Goal: Use online tool/utility: Utilize a website feature to perform a specific function

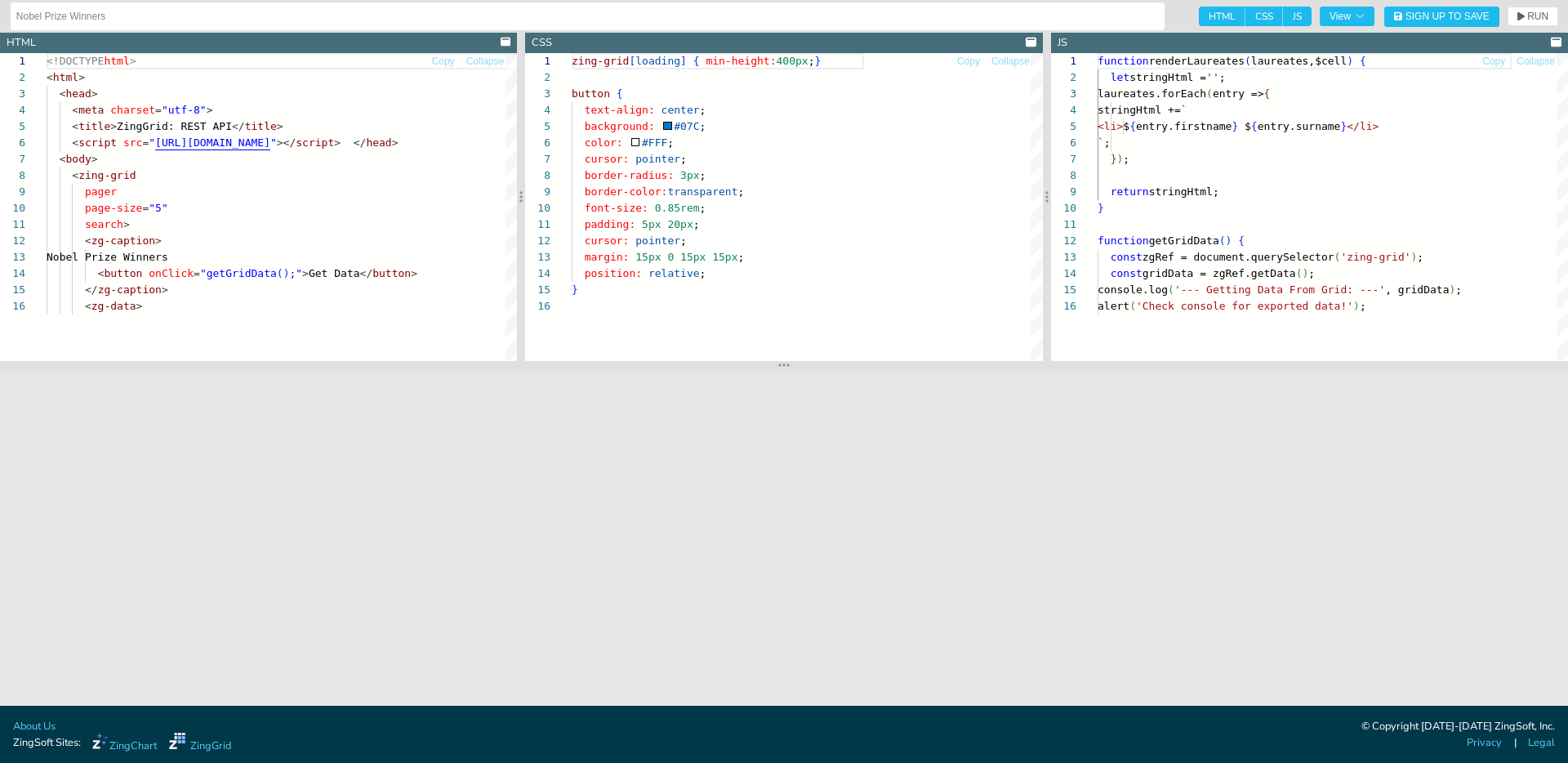
scroll to position [164, 0]
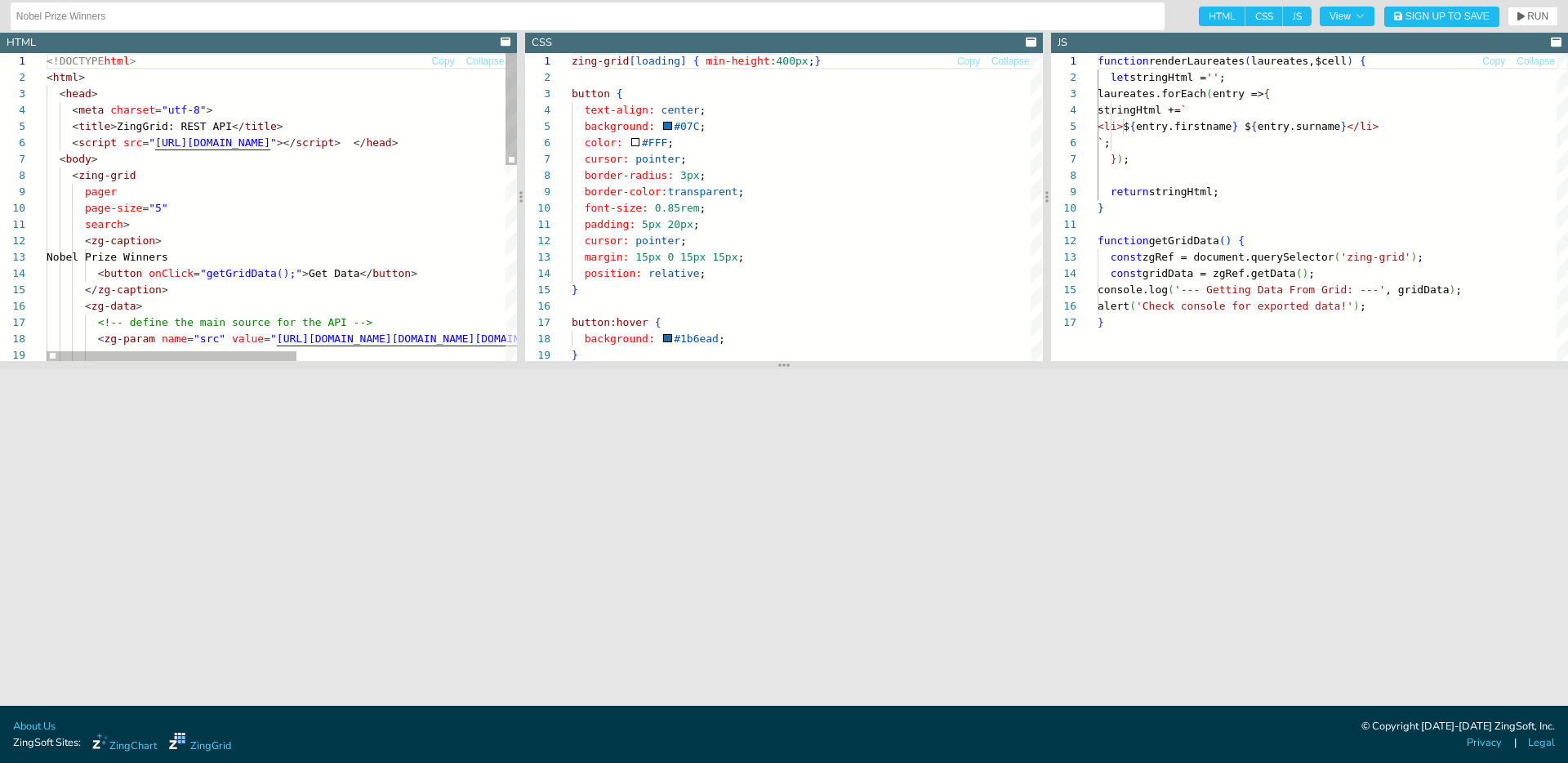
click at [365, 164] on div "<!DOCTYPE html > < html > < head > < meta charset = "utf-8" > < title > ZingGri…" at bounding box center [477, 477] width 862 height 847
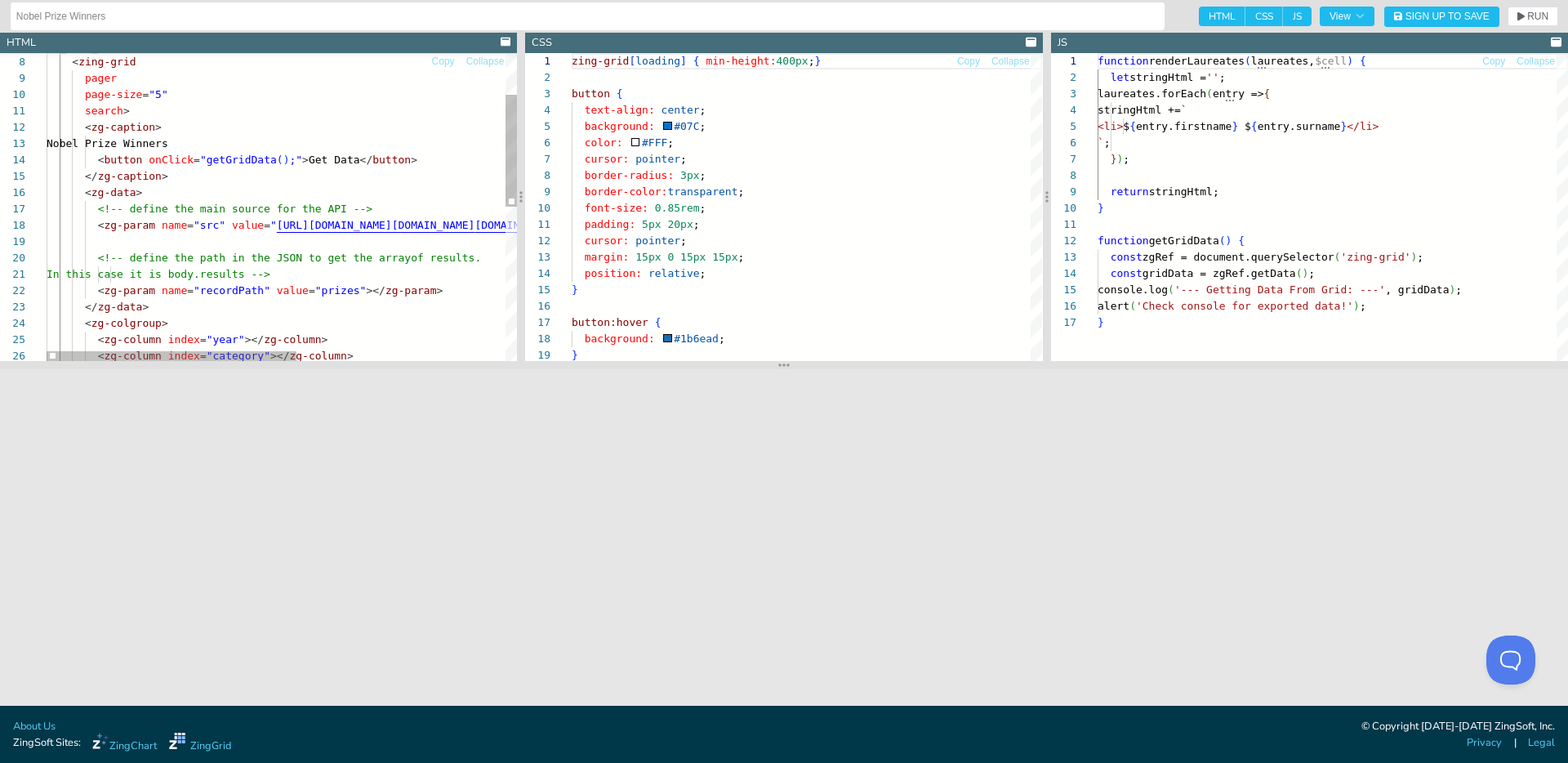
type textarea "search> <zg-caption> Nobel Prize Winners <button onClick="getGridData();">Get D…"
click at [262, 195] on div "< body > < zing-grid pager page-size = "5" search > < zg-caption > Nobel Prize …" at bounding box center [477, 363] width 862 height 847
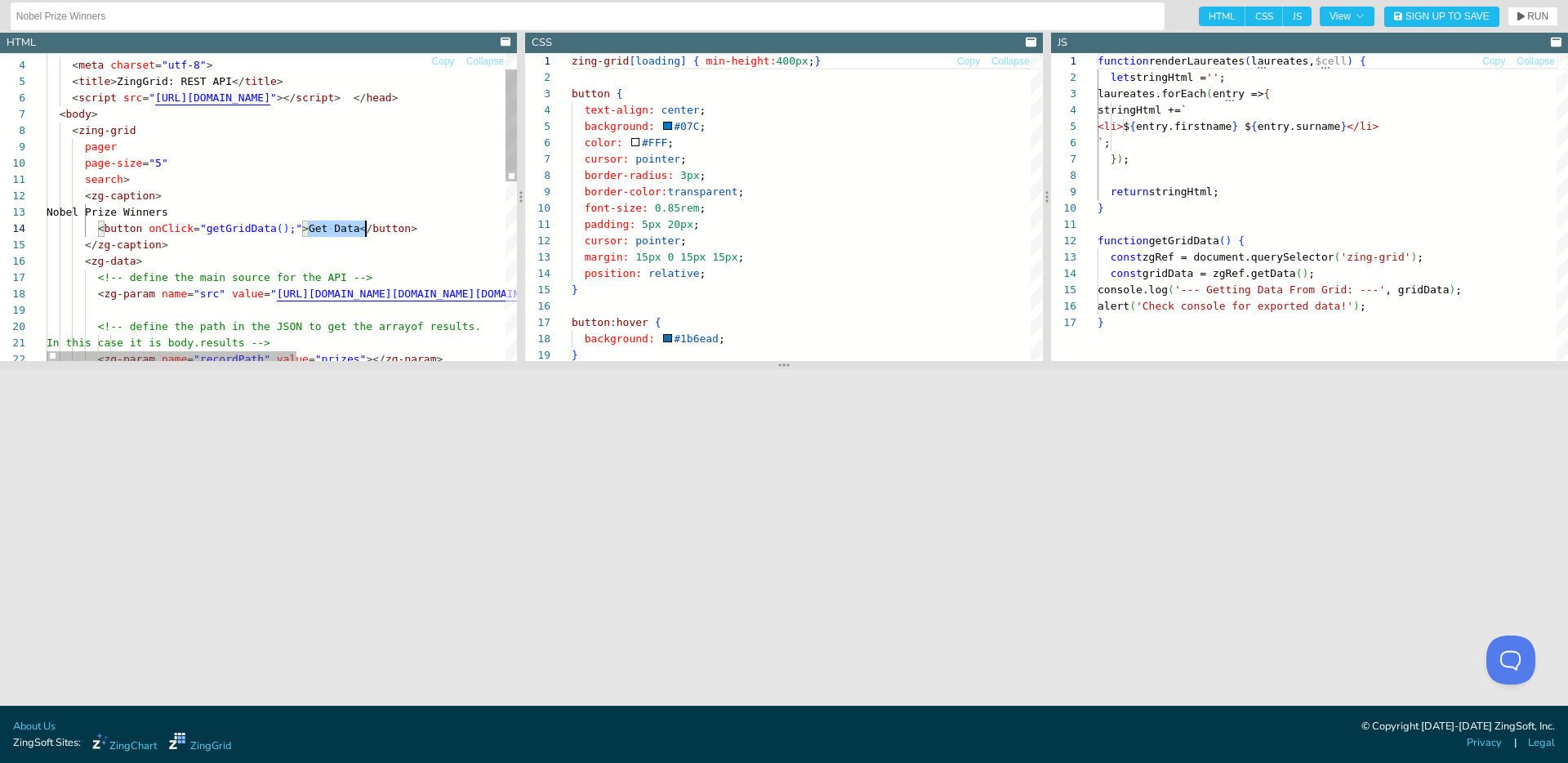
scroll to position [49, 326]
drag, startPoint x: 310, startPoint y: 232, endPoint x: 370, endPoint y: 232, distance: 60.0
click at [370, 232] on div "< zg-param name = "src" value = " [URL][DOMAIN_NAME][DOMAIN_NAME] [DOMAIN_NAME]…" at bounding box center [477, 432] width 862 height 847
click at [220, 224] on div "< zg-param name = "src" value = " [URL][DOMAIN_NAME][DOMAIN_NAME] [DOMAIN_NAME]…" at bounding box center [477, 432] width 862 height 847
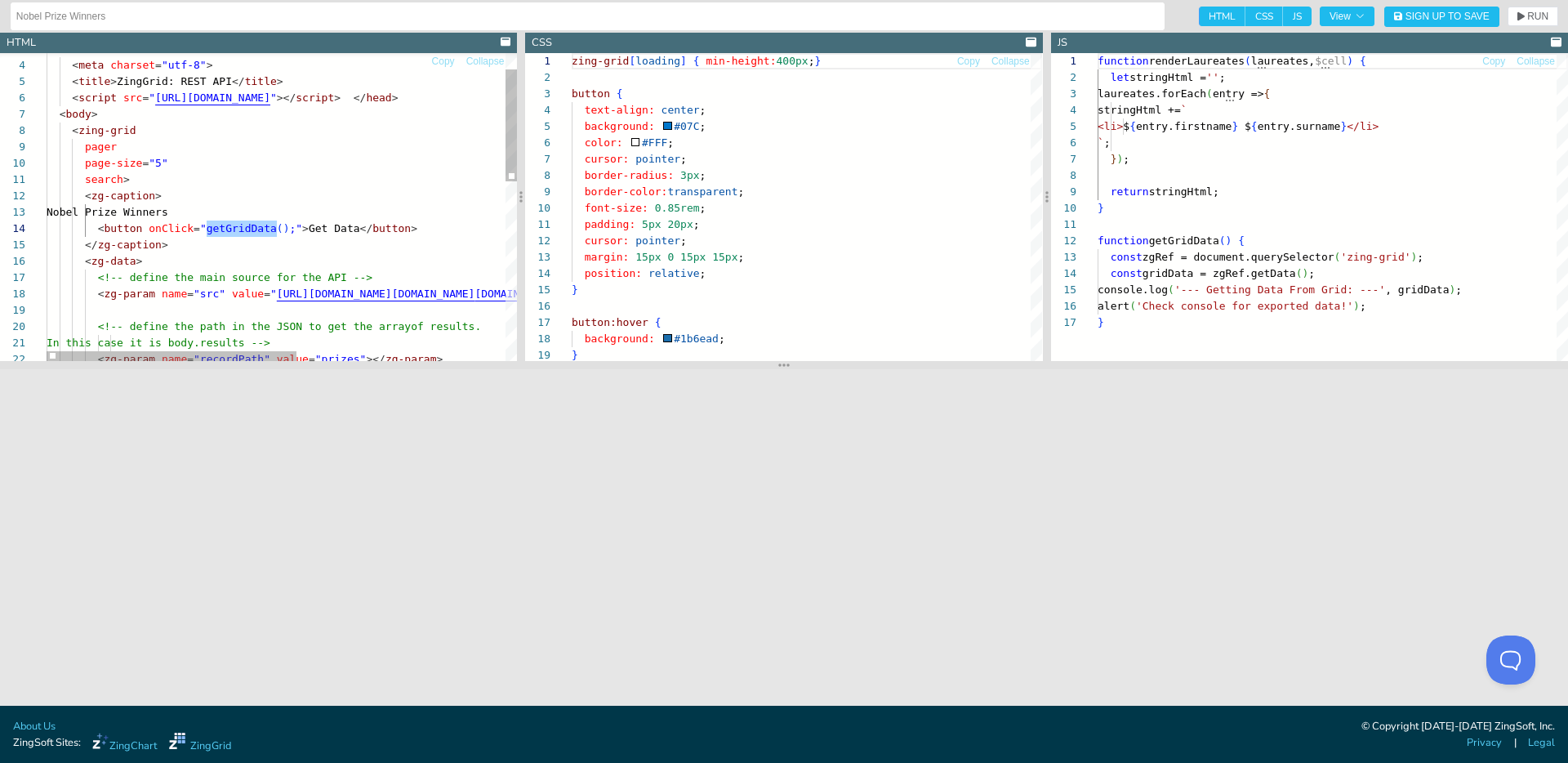
click at [259, 200] on div "< zg-param name = "src" value = " [URL][DOMAIN_NAME][DOMAIN_NAME] [DOMAIN_NAME]…" at bounding box center [477, 432] width 862 height 847
click at [115, 225] on div "< zg-param name = "src" value = " [URL][DOMAIN_NAME][DOMAIN_NAME] [DOMAIN_NAME]…" at bounding box center [477, 432] width 862 height 847
click at [278, 209] on div "< zg-param name = "src" value = " [URL][DOMAIN_NAME][DOMAIN_NAME] [DOMAIN_NAME]…" at bounding box center [477, 432] width 862 height 847
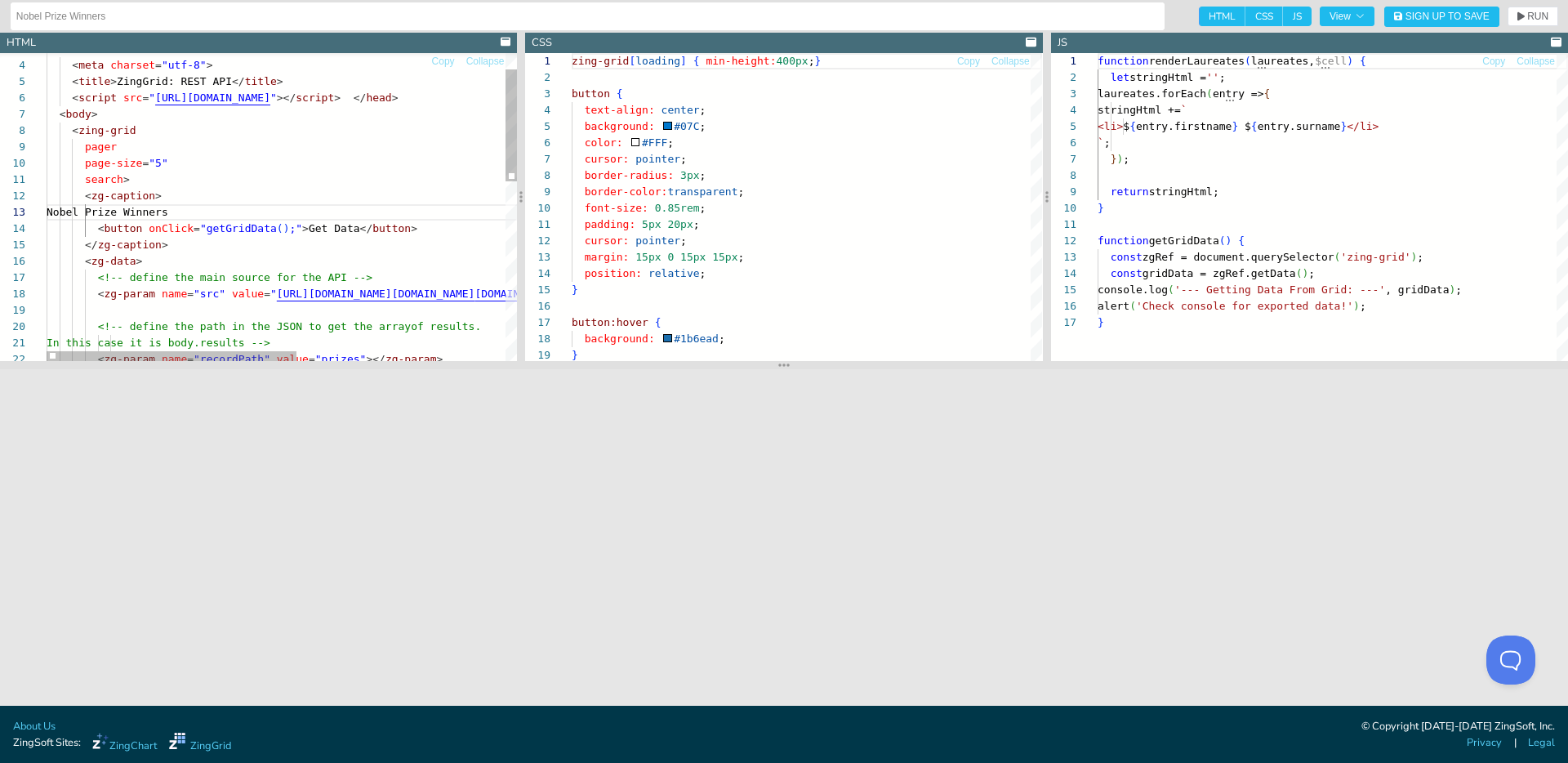
click at [245, 235] on div "< zg-param name = "src" value = " [URL][DOMAIN_NAME][DOMAIN_NAME] [DOMAIN_NAME]…" at bounding box center [477, 432] width 862 height 847
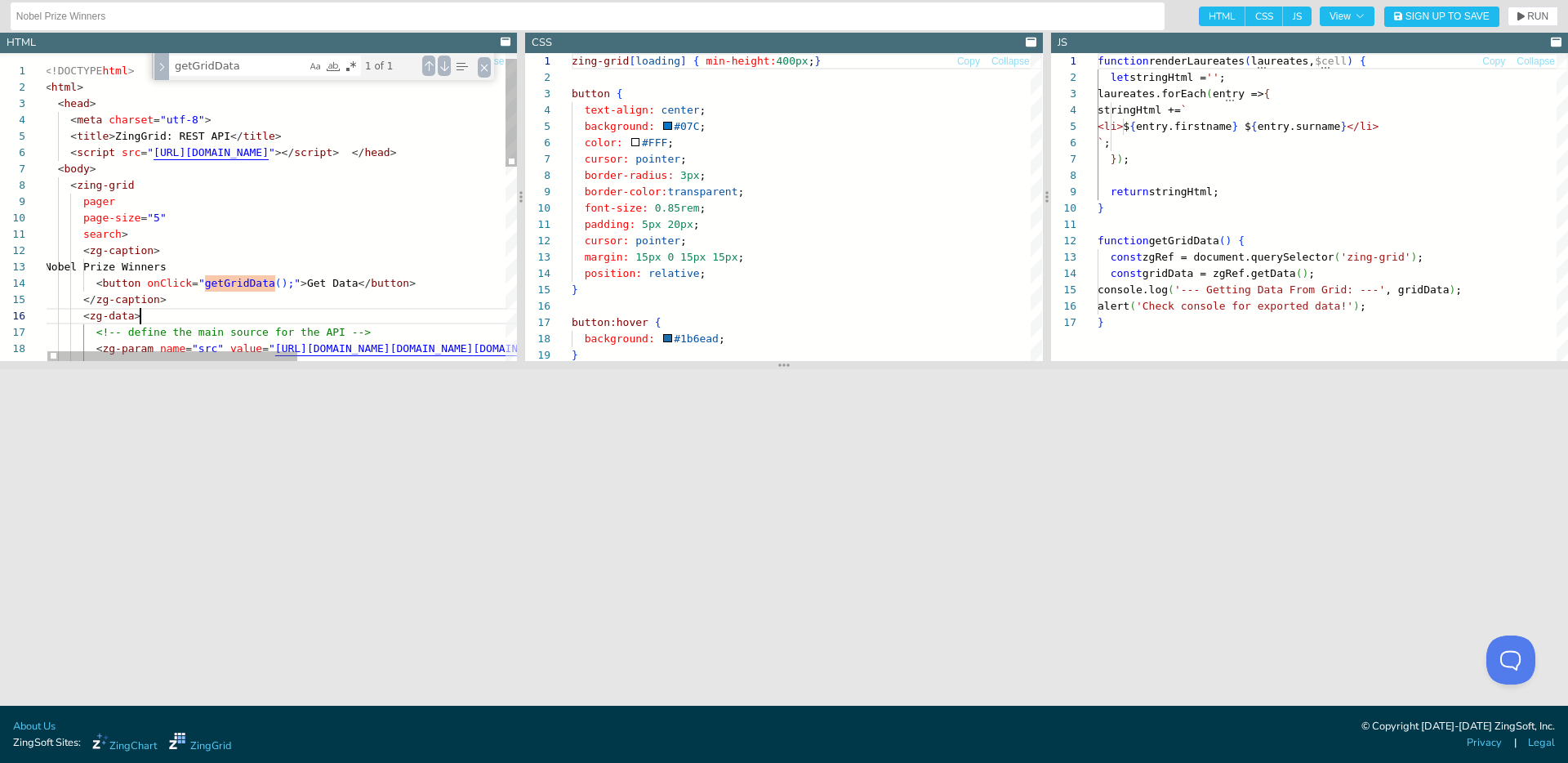
click at [240, 314] on div "< zg-data > <!-- define the main source for the API --> < zg-param name = "src"…" at bounding box center [476, 473] width 862 height 874
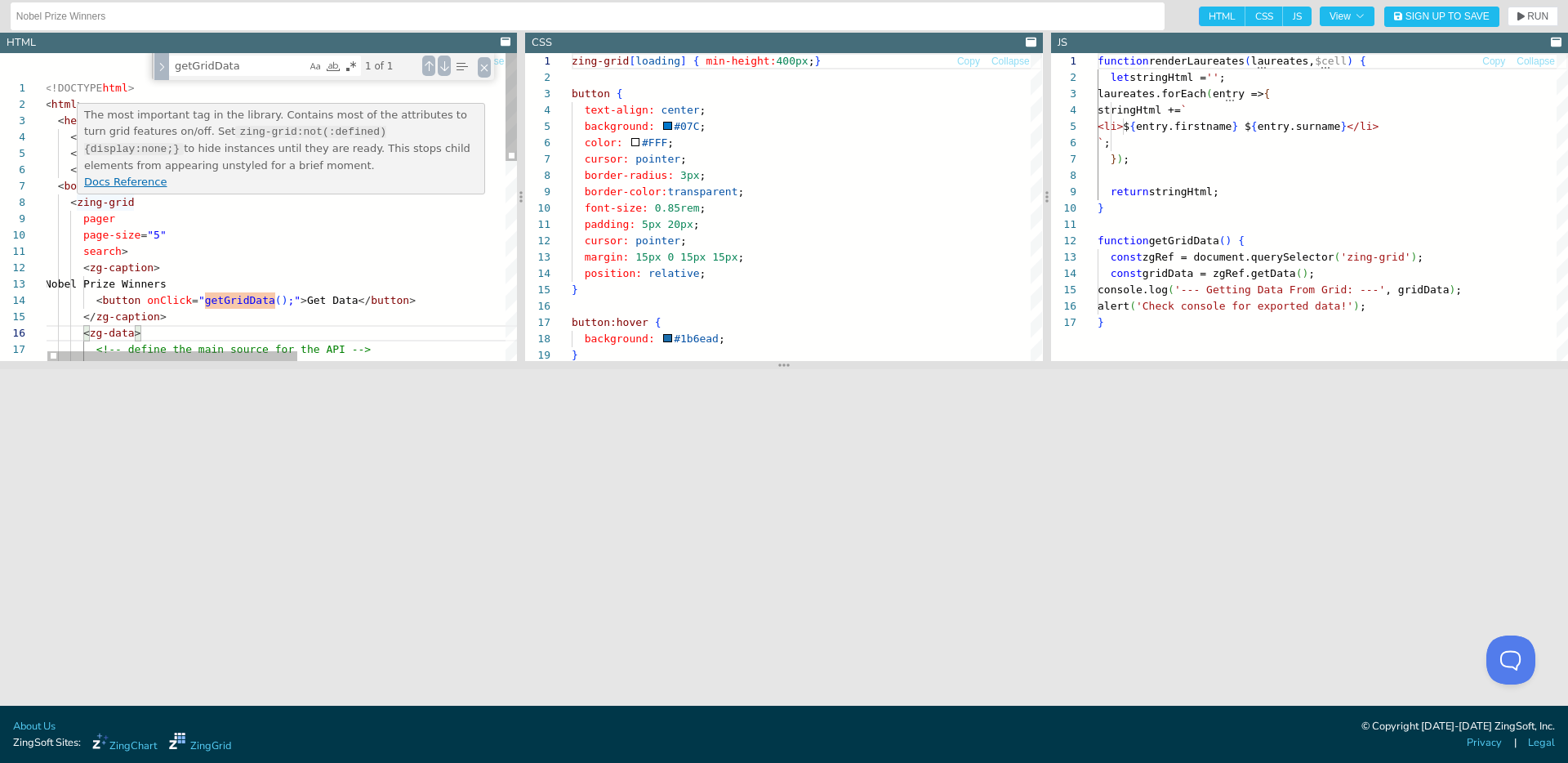
click at [226, 297] on div "< zg-data > <!-- define the main source for the API --> < zg-param name = "src"…" at bounding box center [476, 489] width 862 height 874
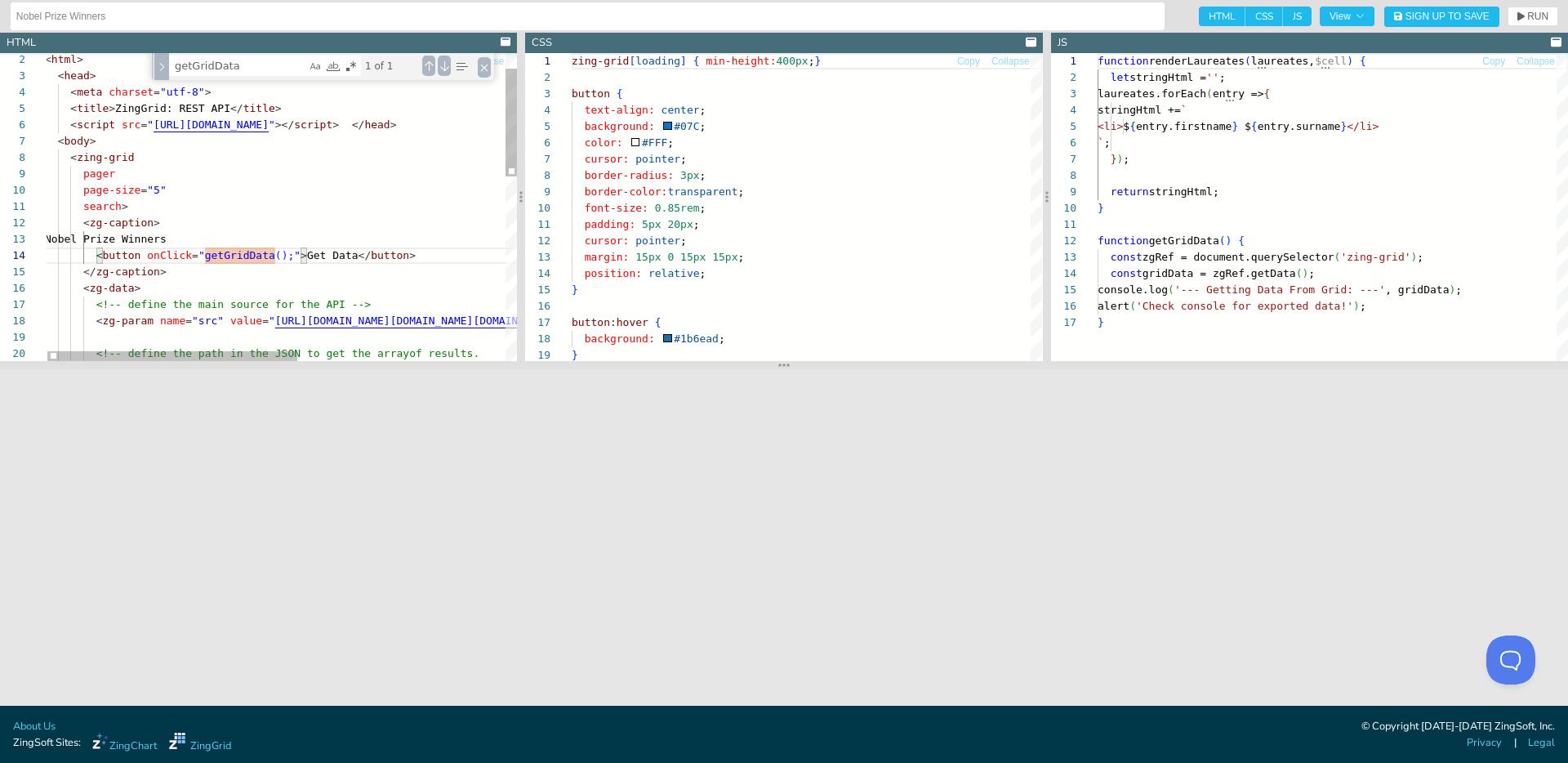
click at [158, 315] on div "< zg-data > <!-- define the main source for the API --> < zg-param name = "src"…" at bounding box center [476, 444] width 862 height 874
click at [183, 271] on div "< zg-data > <!-- define the main source for the API --> < zg-param name = "src"…" at bounding box center [476, 444] width 862 height 874
drag, startPoint x: 95, startPoint y: 255, endPoint x: 224, endPoint y: 252, distance: 129.0
click at [224, 252] on div "< zg-data > <!-- define the main source for the API --> < zg-param name = "src"…" at bounding box center [476, 444] width 862 height 874
click at [223, 235] on div "< zg-data > <!-- define the main source for the API --> < zg-param name = "src"…" at bounding box center [476, 444] width 862 height 874
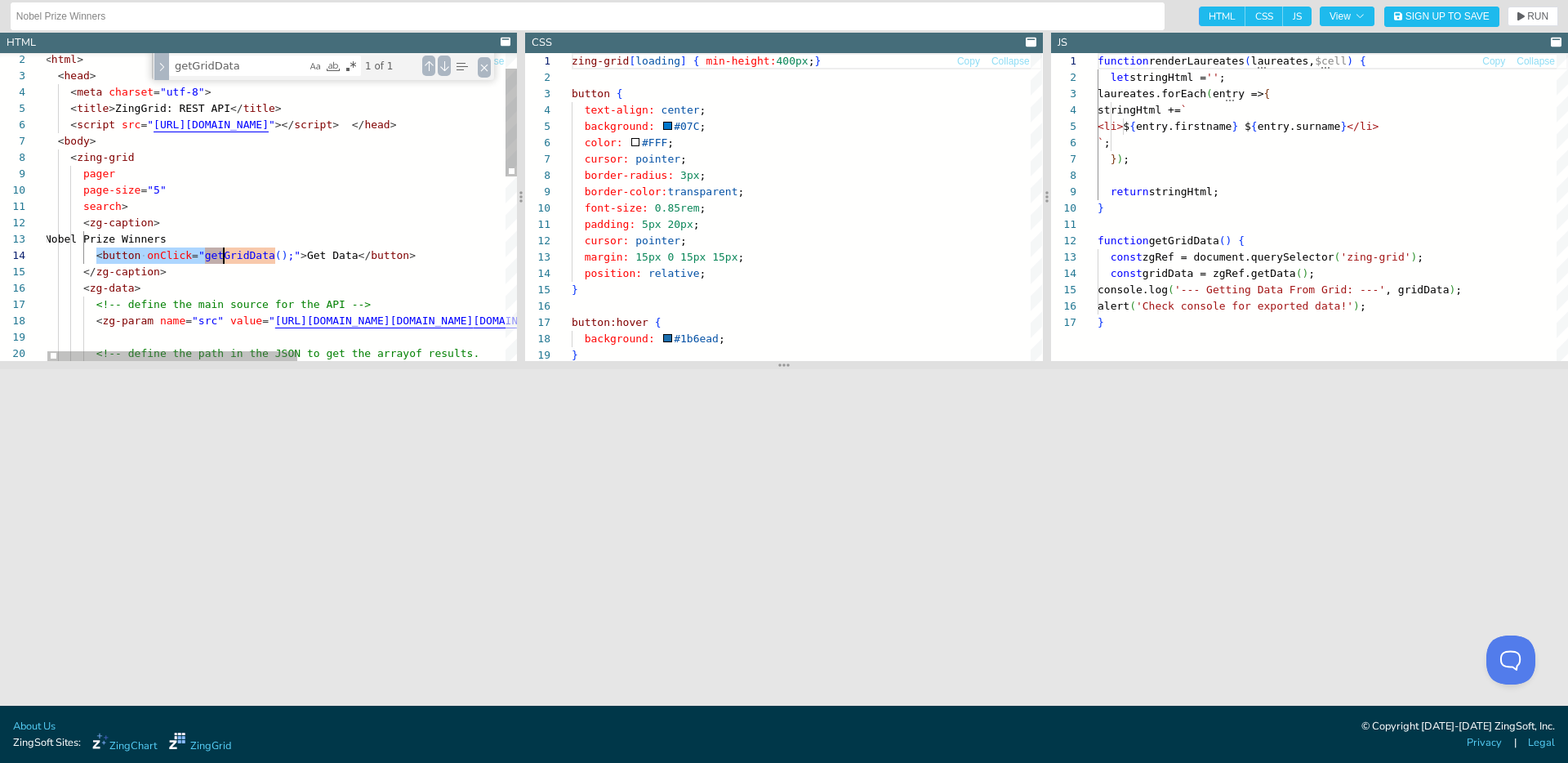
scroll to position [32, 173]
click at [280, 223] on div "< zg-data > <!-- define the main source for the API --> < zg-param name = "src"…" at bounding box center [476, 444] width 862 height 874
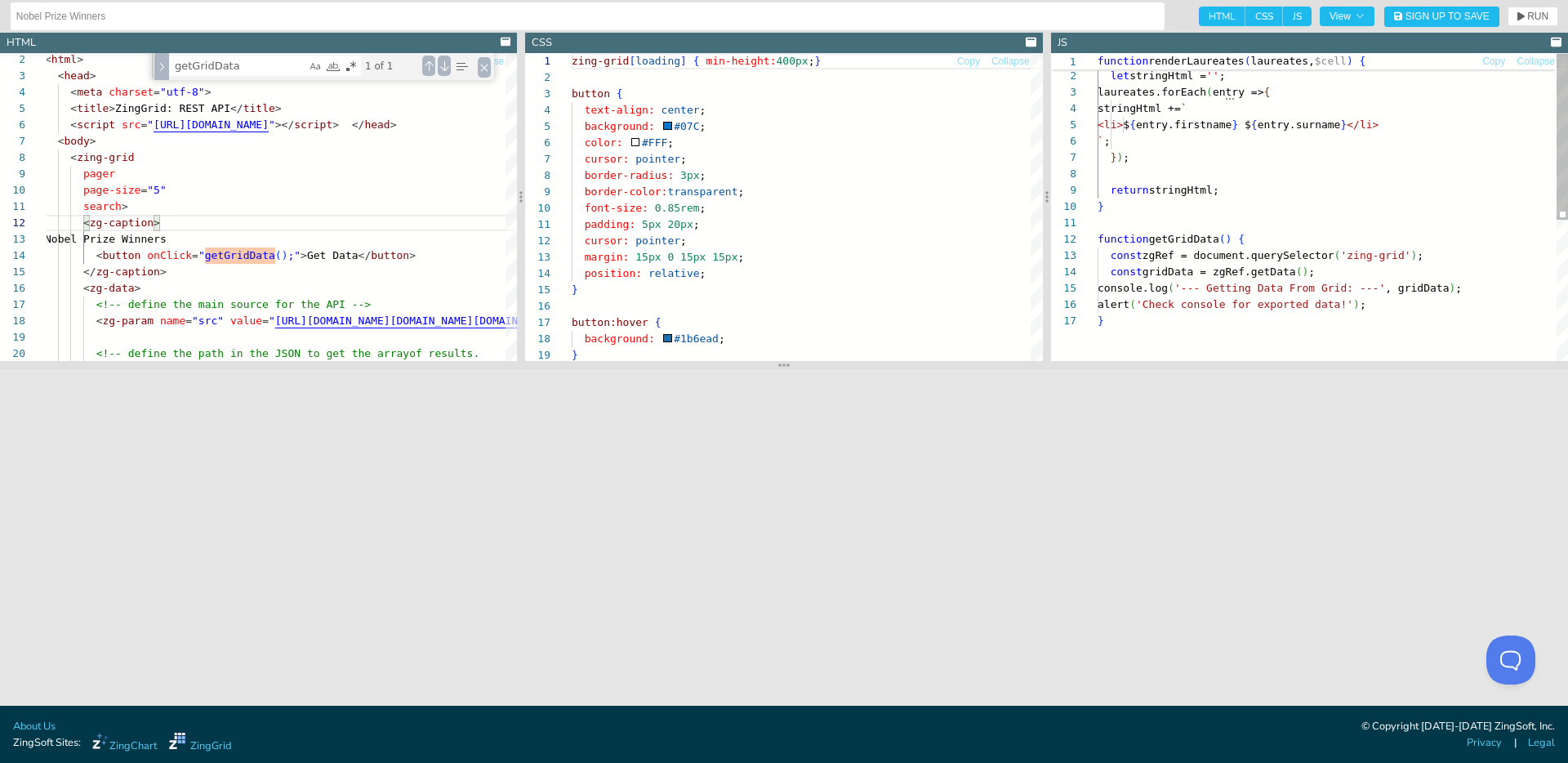
click at [1263, 213] on div "let stringHtml = '' ; laureates.forEach ( entry => { stringHtml += ` <li> $ { e…" at bounding box center [1333, 335] width 471 height 569
click at [1196, 252] on div "let stringHtml = '' ; laureates.forEach ( entry => { stringHtml += ` <li> $ { e…" at bounding box center [1333, 335] width 471 height 569
type textarea "function getGridData() { const zgRef = document.querySelector('zing-grid'); con…"
click at [1196, 252] on div "let stringHtml = '' ; laureates.forEach ( entry => { stringHtml += ` <li> $ { e…" at bounding box center [1333, 335] width 471 height 569
click at [1265, 237] on div "let stringHtml = '' ; laureates.forEach ( entry => { stringHtml += ` <li> $ { e…" at bounding box center [1333, 335] width 471 height 569
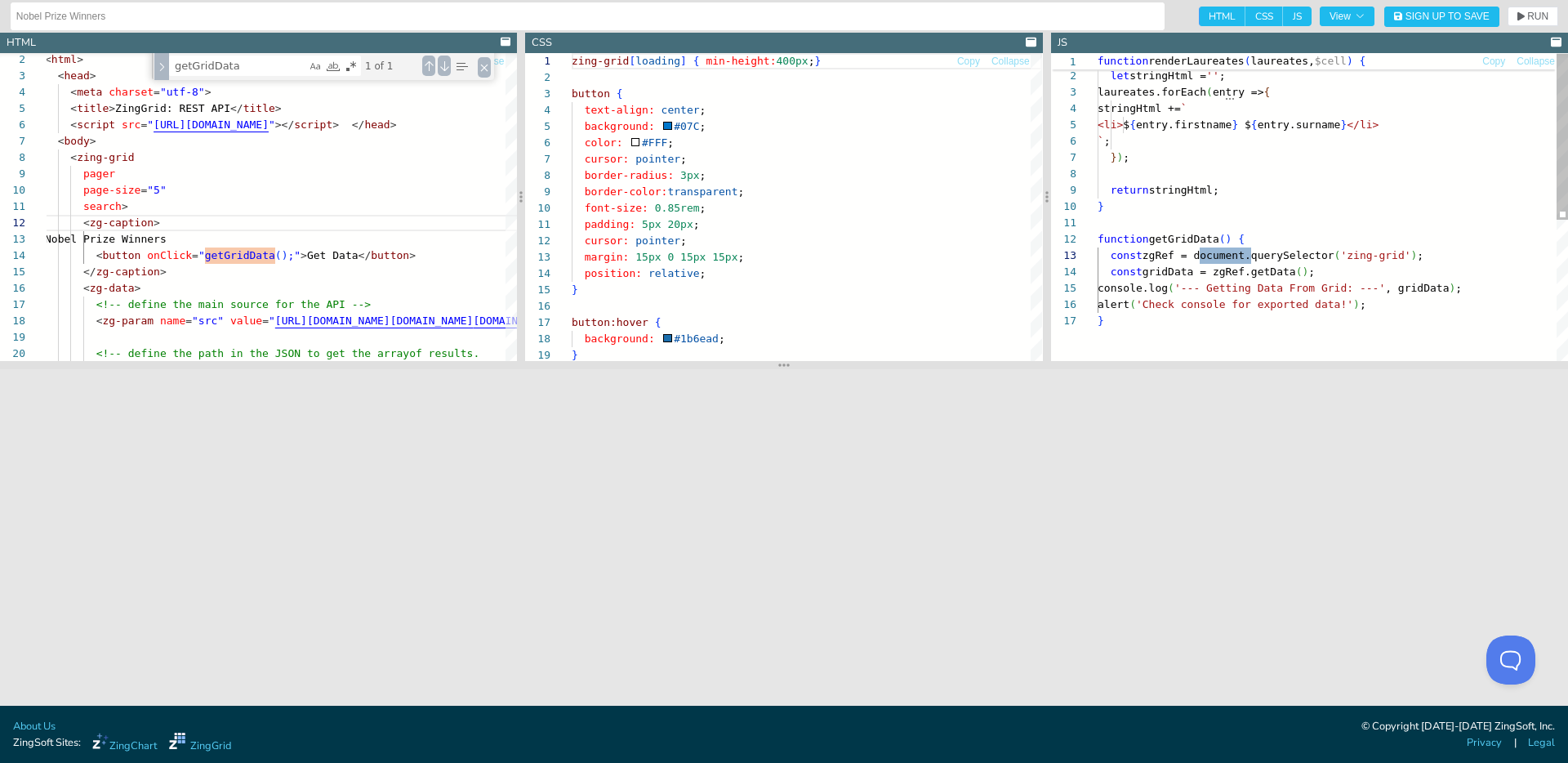
scroll to position [17, 154]
click at [1223, 272] on div "let stringHtml = '' ; laureates.forEach ( entry => { stringHtml += ` <li> $ { e…" at bounding box center [1333, 335] width 471 height 569
click at [1289, 275] on div "let stringHtml = '' ; laureates.forEach ( entry => { stringHtml += ` <li> $ { e…" at bounding box center [1333, 335] width 471 height 569
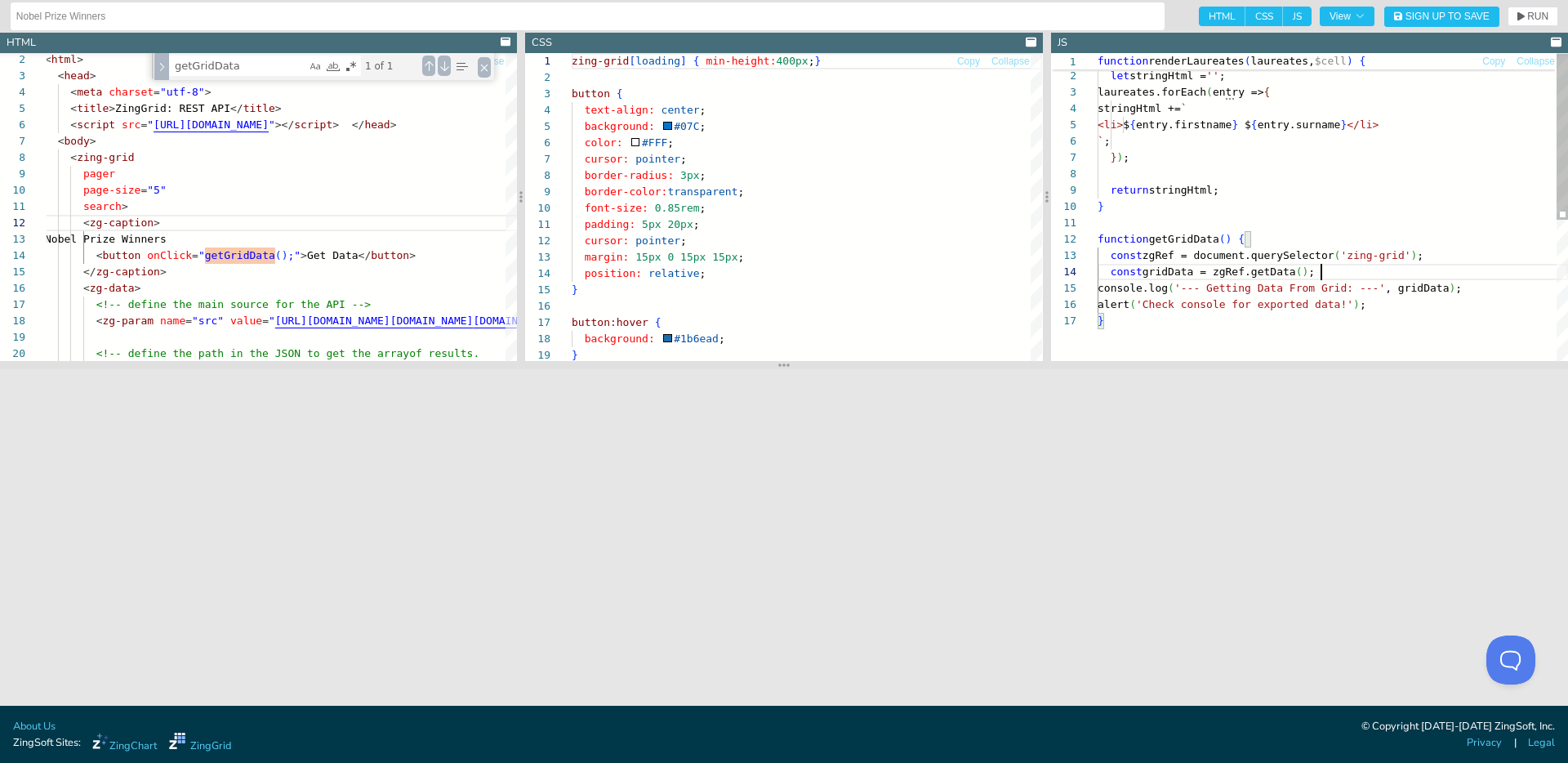
click at [1333, 275] on div "let stringHtml = '' ; laureates.forEach ( entry => { stringHtml += ` <li> $ { e…" at bounding box center [1333, 335] width 471 height 569
click at [1175, 264] on div "let stringHtml = '' ; laureates.forEach ( entry => { stringHtml += ` <li> $ { e…" at bounding box center [1333, 335] width 471 height 569
click at [1327, 254] on div "let stringHtml = '' ; laureates.forEach ( entry => { stringHtml += ` <li> $ { e…" at bounding box center [1333, 335] width 471 height 569
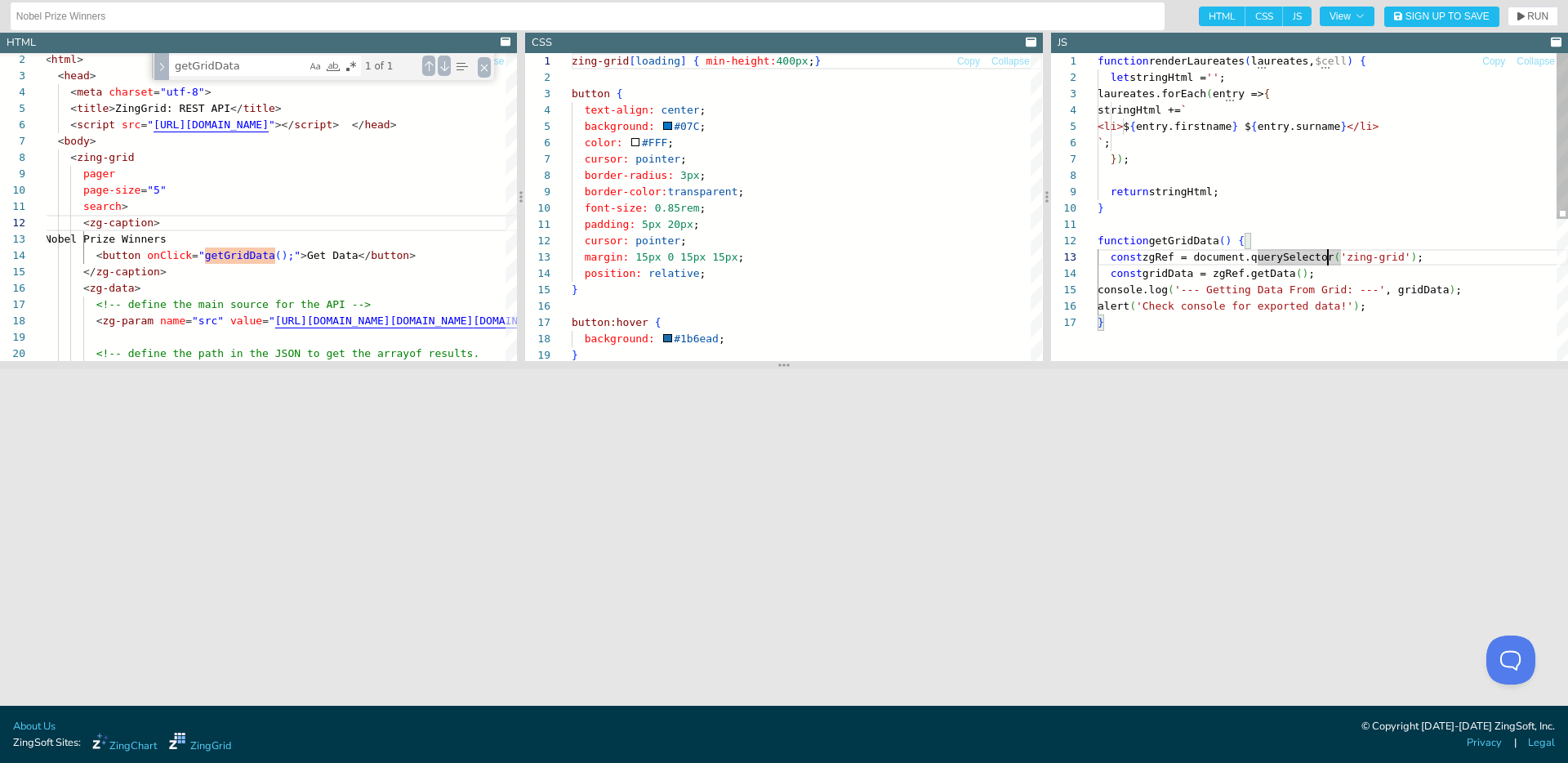
click at [1293, 230] on div "let stringHtml = '' ; laureates.forEach ( entry => { stringHtml += ` <li> $ { e…" at bounding box center [1333, 337] width 471 height 569
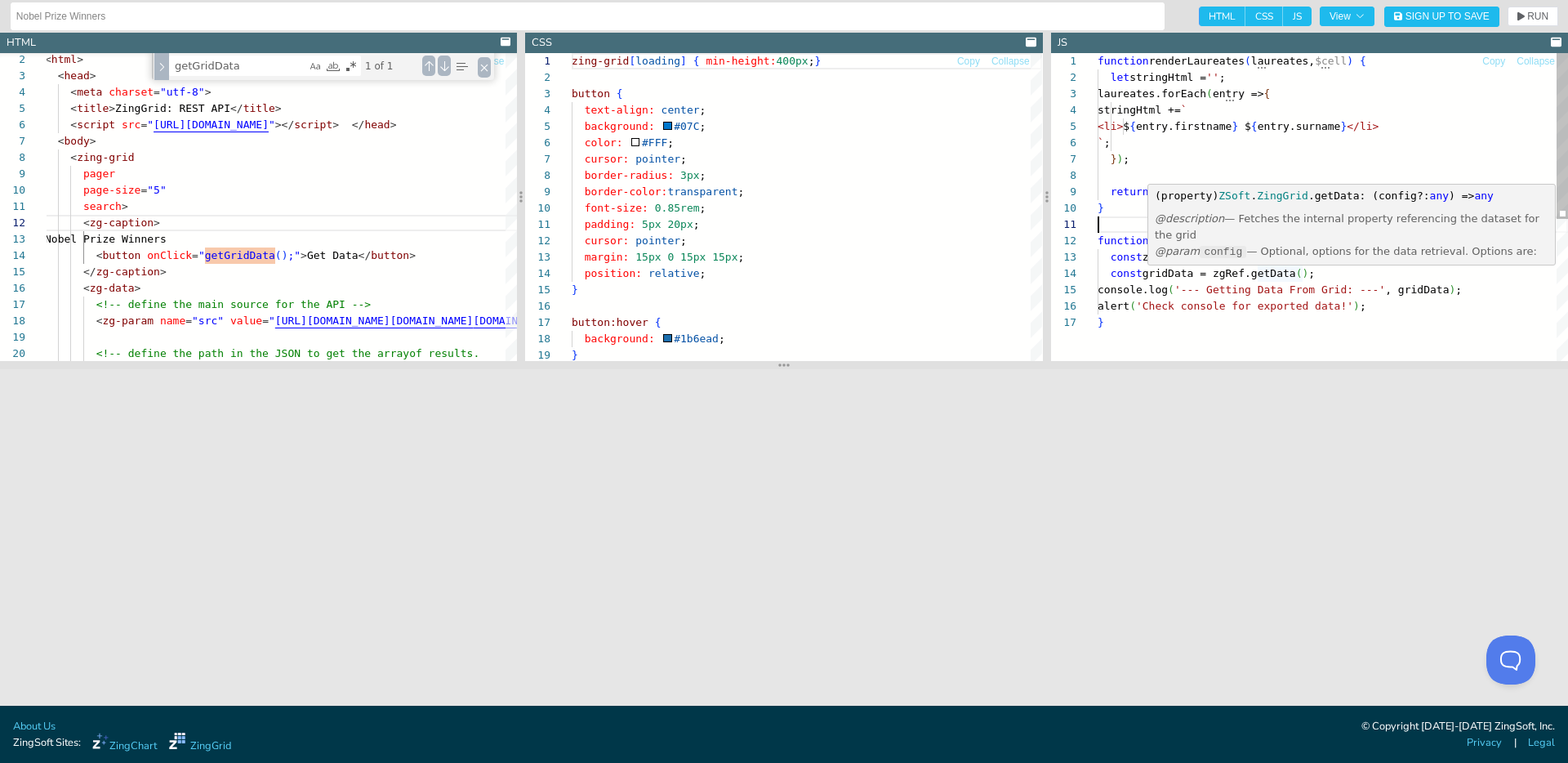
click at [1332, 260] on div "@description — Fetches the internal property referencing the dataset for the gr…" at bounding box center [1351, 235] width 407 height 56
click at [1332, 275] on div "let stringHtml = '' ; laureates.forEach ( entry => { stringHtml += ` <li> $ { e…" at bounding box center [1333, 337] width 471 height 569
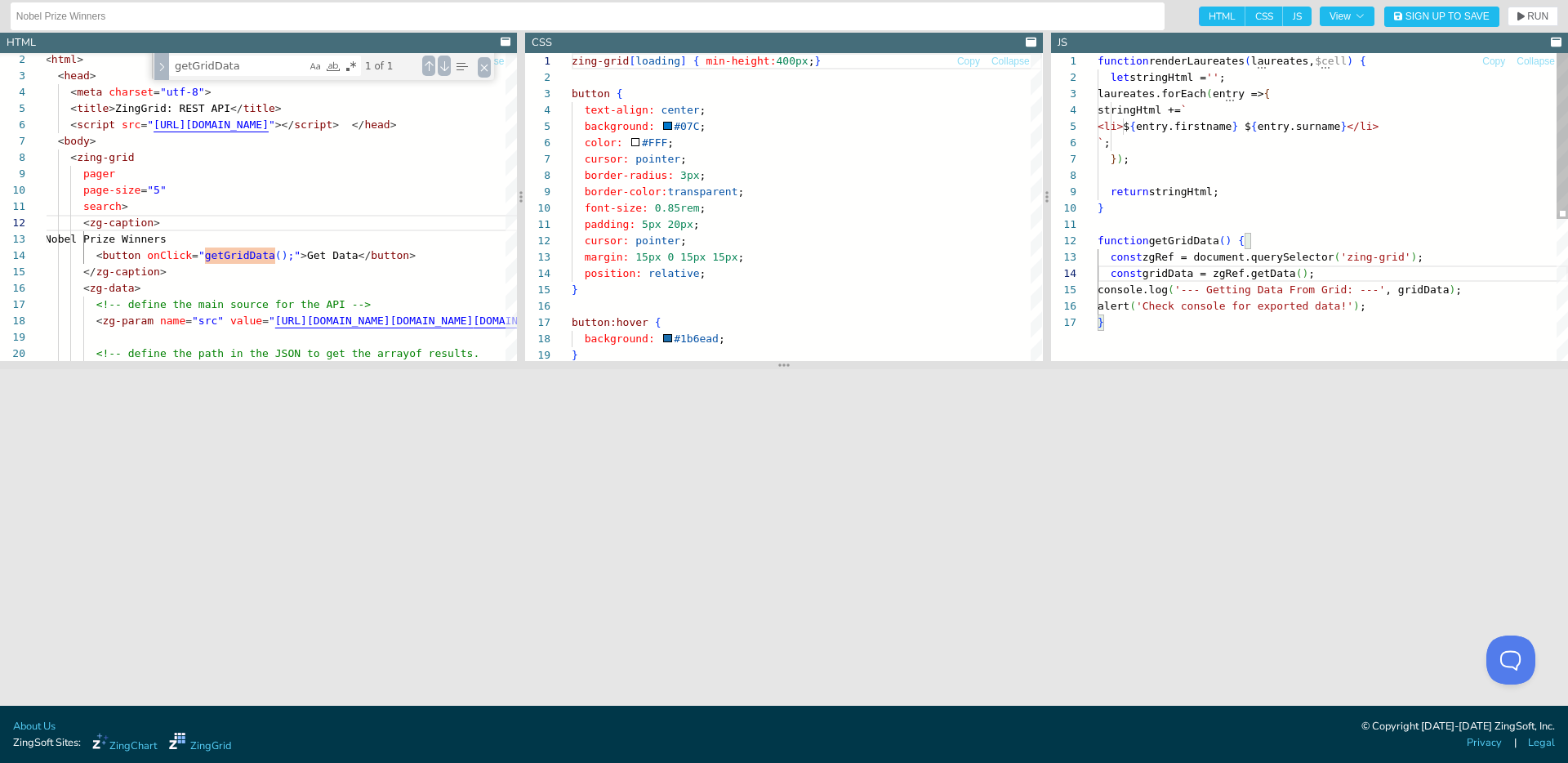
click at [1150, 256] on div "let stringHtml = '' ; laureates.forEach ( entry => { stringHtml += ` <li> $ { e…" at bounding box center [1333, 337] width 471 height 569
drag, startPoint x: 1199, startPoint y: 273, endPoint x: 1153, endPoint y: 273, distance: 46.0
click at [1153, 273] on div "let stringHtml = '' ; laureates.forEach ( entry => { stringHtml += ` <li> $ { e…" at bounding box center [1333, 337] width 471 height 569
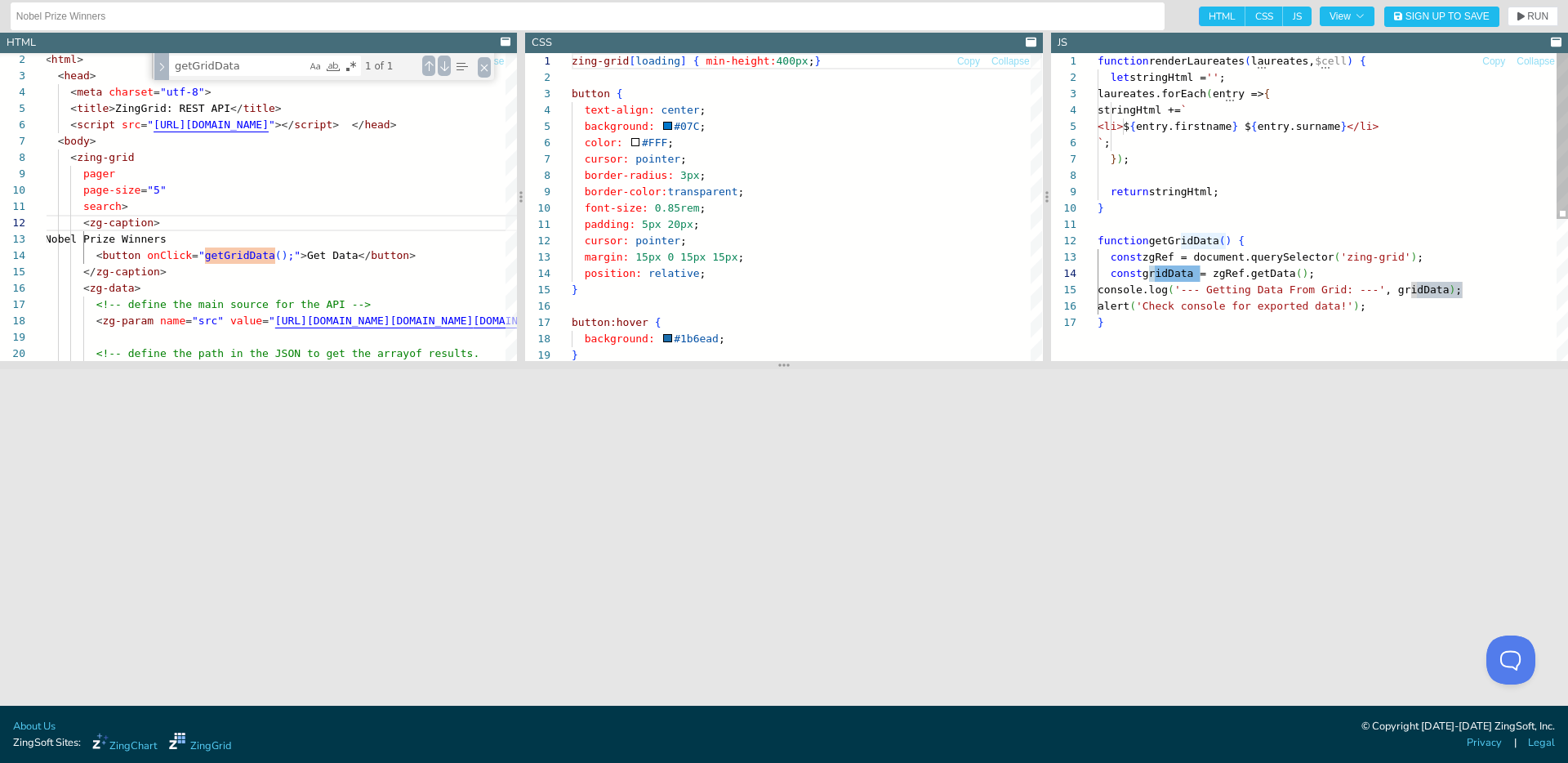
click at [1153, 273] on div "let stringHtml = '' ; laureates.forEach ( entry => { stringHtml += ` <li> $ { e…" at bounding box center [1333, 337] width 471 height 569
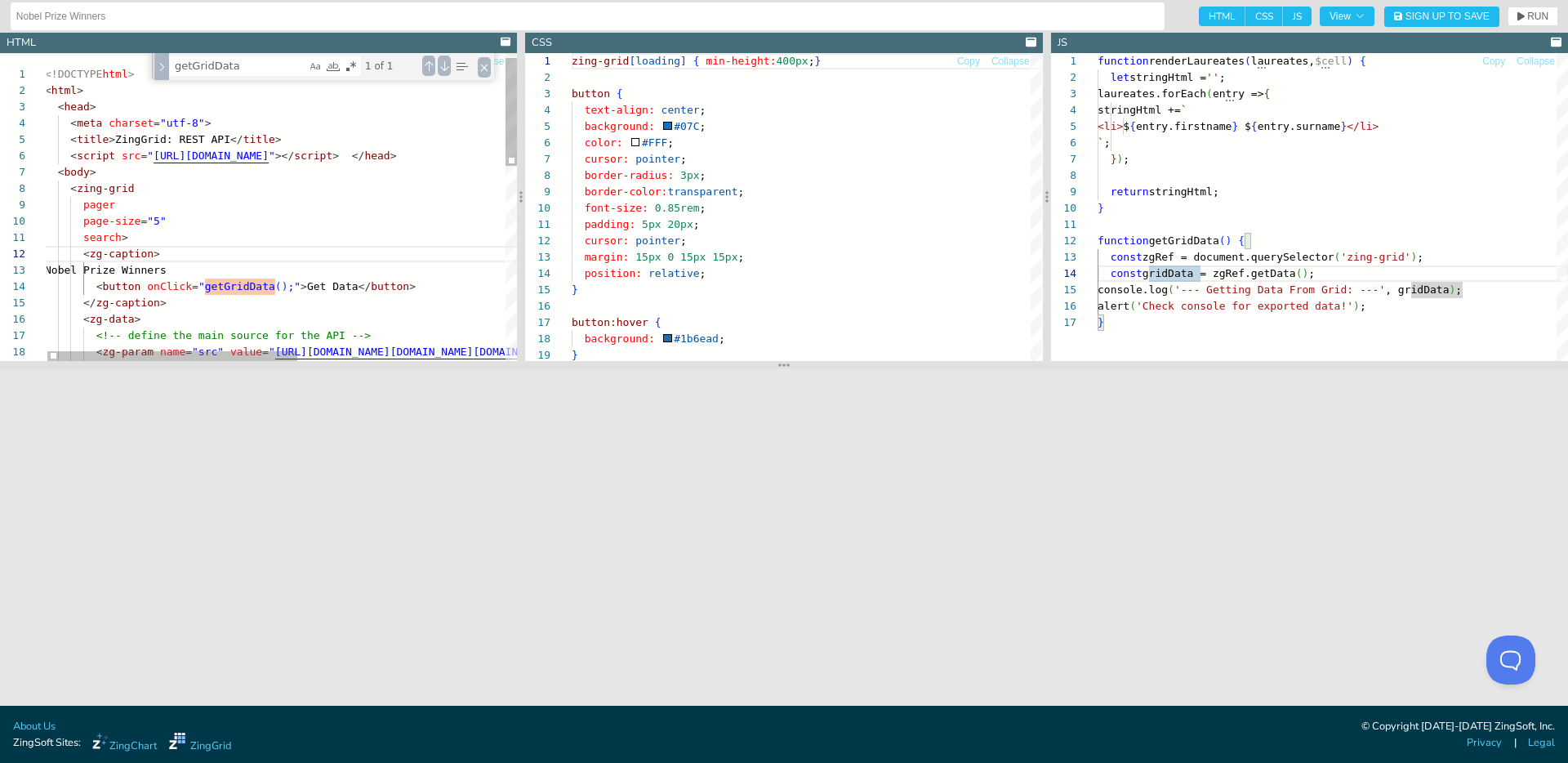
click at [394, 272] on div "< zg-data > <!-- define the main source for the API --> < zg-param name = "src"…" at bounding box center [476, 476] width 862 height 874
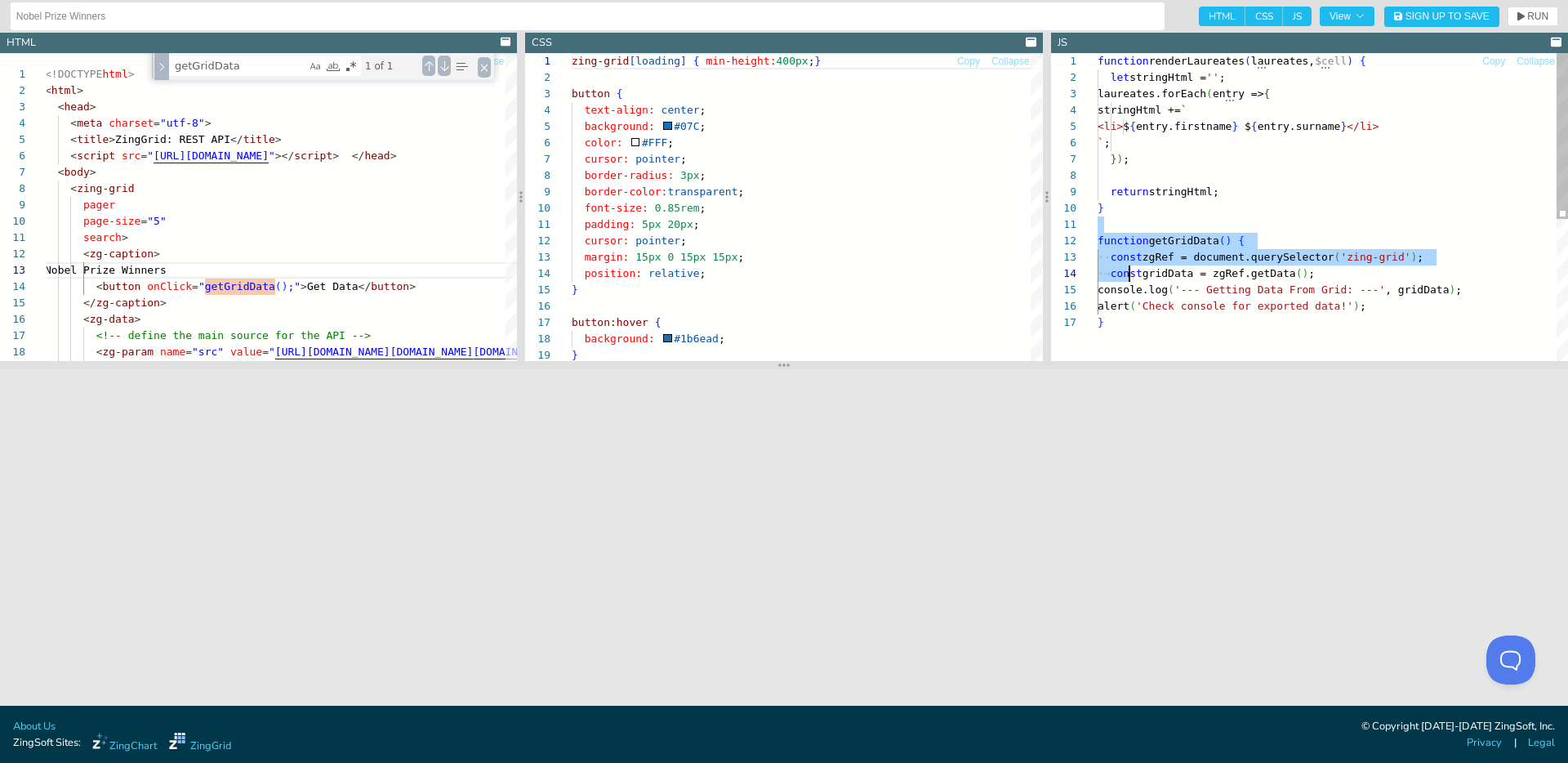
scroll to position [0, 7]
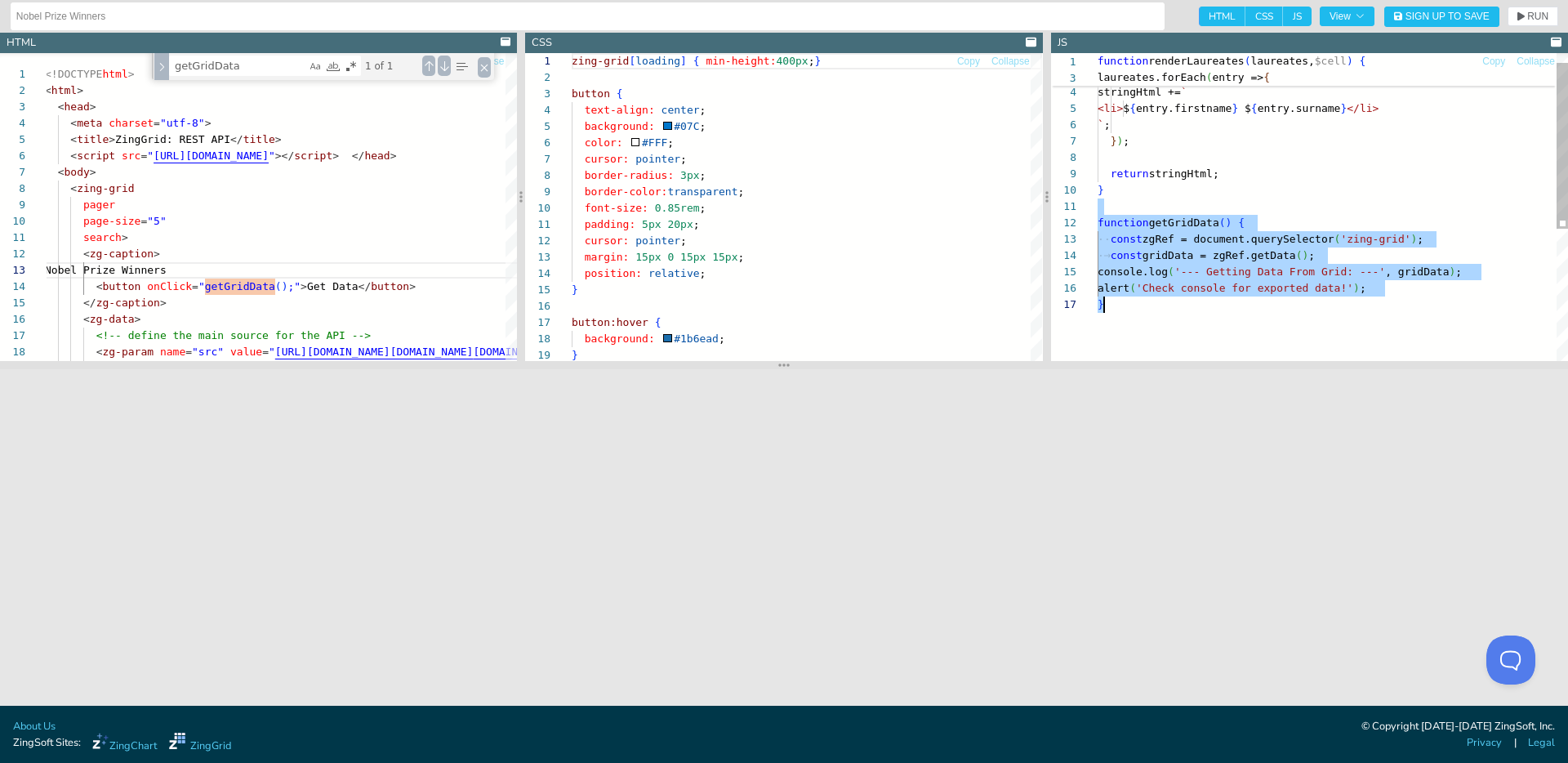
click at [1138, 310] on div "let stringHtml = '' ; laureates.forEach ( entry => { stringHtml += ` <li> $ { e…" at bounding box center [1333, 320] width 471 height 569
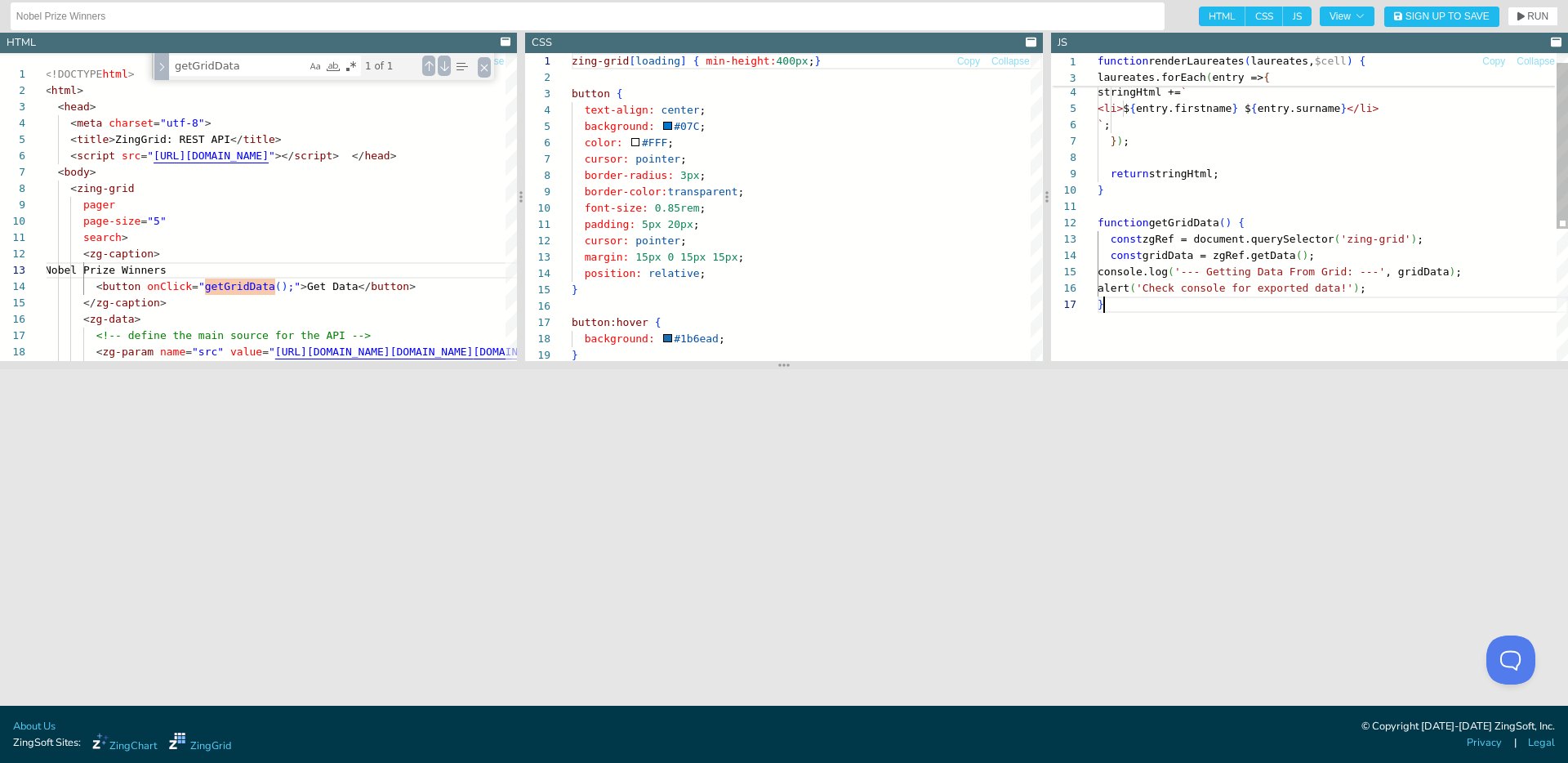
scroll to position [98, 7]
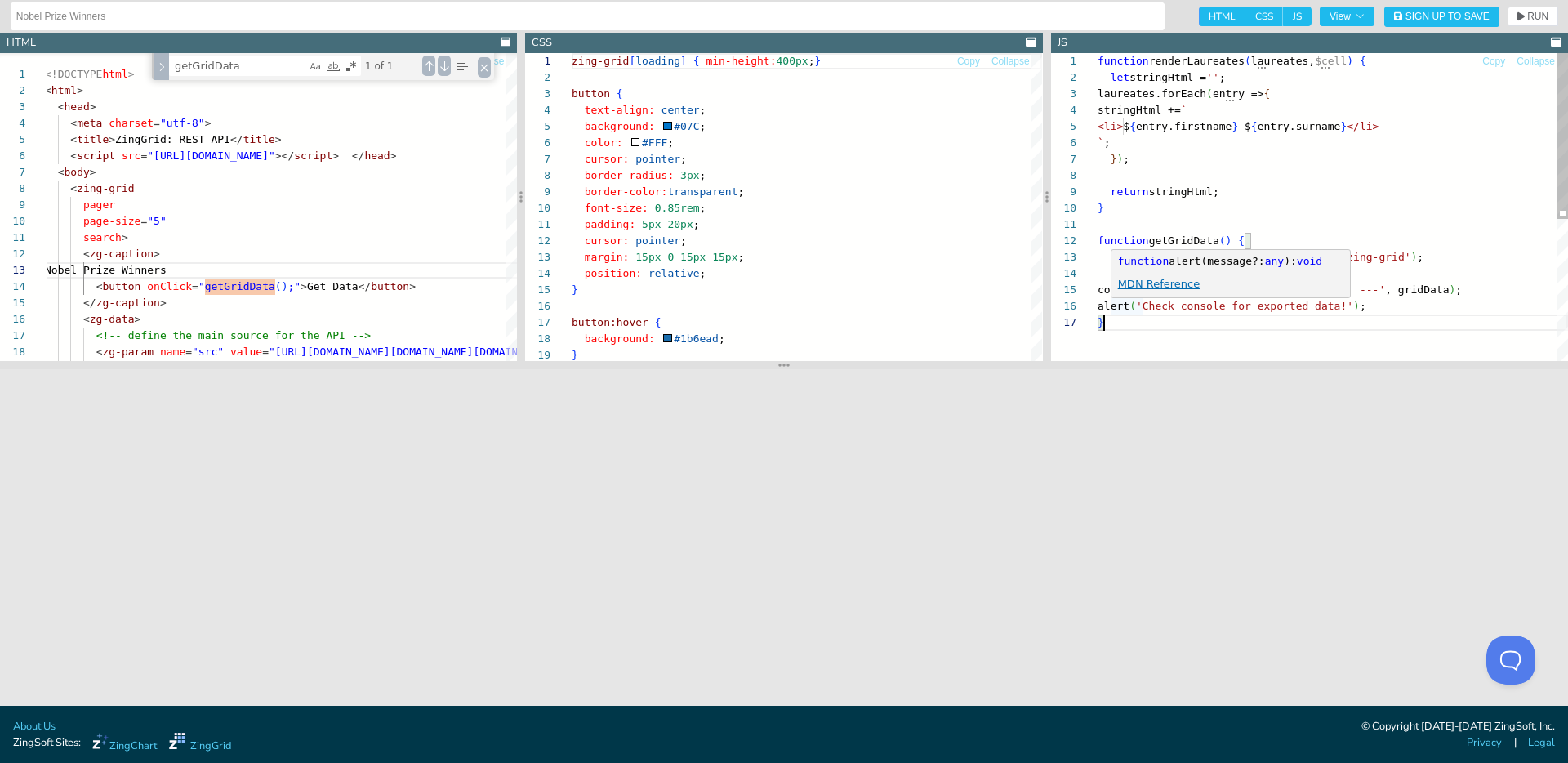
click at [1143, 330] on div "let stringHtml = '' ; laureates.forEach ( entry => { stringHtml += ` <li> $ { e…" at bounding box center [1333, 337] width 471 height 569
click at [1178, 270] on div "let stringHtml = '' ; laureates.forEach ( entry => { stringHtml += ` <li> $ { e…" at bounding box center [1333, 337] width 471 height 569
drag, startPoint x: 1215, startPoint y: 272, endPoint x: 1337, endPoint y: 271, distance: 122.0
click at [1337, 272] on div "const gridData = zgRef.getData ( ) ;" at bounding box center [1333, 274] width 471 height 17
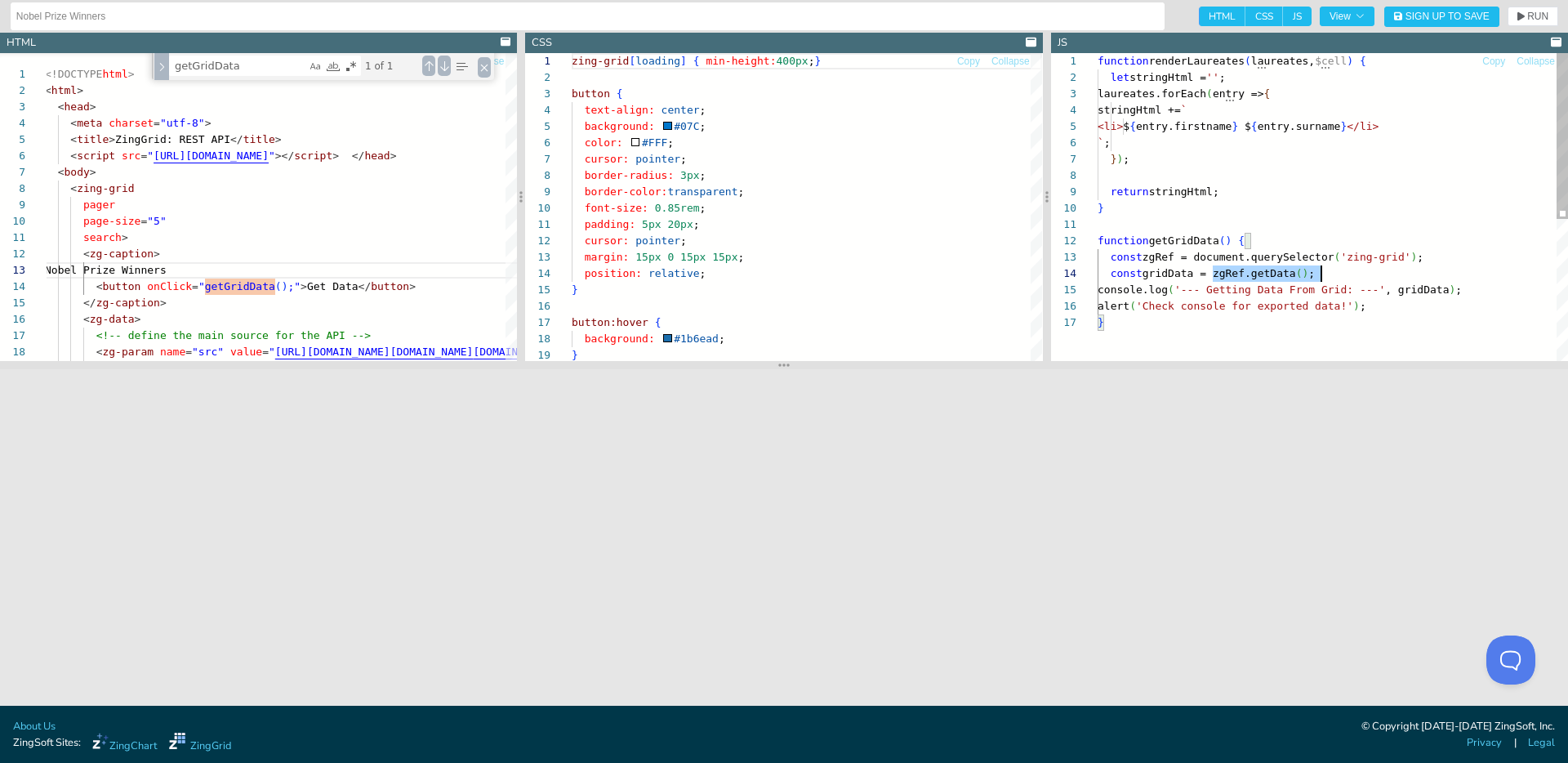
scroll to position [49, 224]
click at [1337, 271] on div "let stringHtml = '' ; laureates.forEach ( entry => { stringHtml += ` <li> $ { e…" at bounding box center [1333, 337] width 471 height 569
click at [1224, 259] on div "let stringHtml = '' ; laureates.forEach ( entry => { stringHtml += ` <li> $ { e…" at bounding box center [1333, 337] width 471 height 569
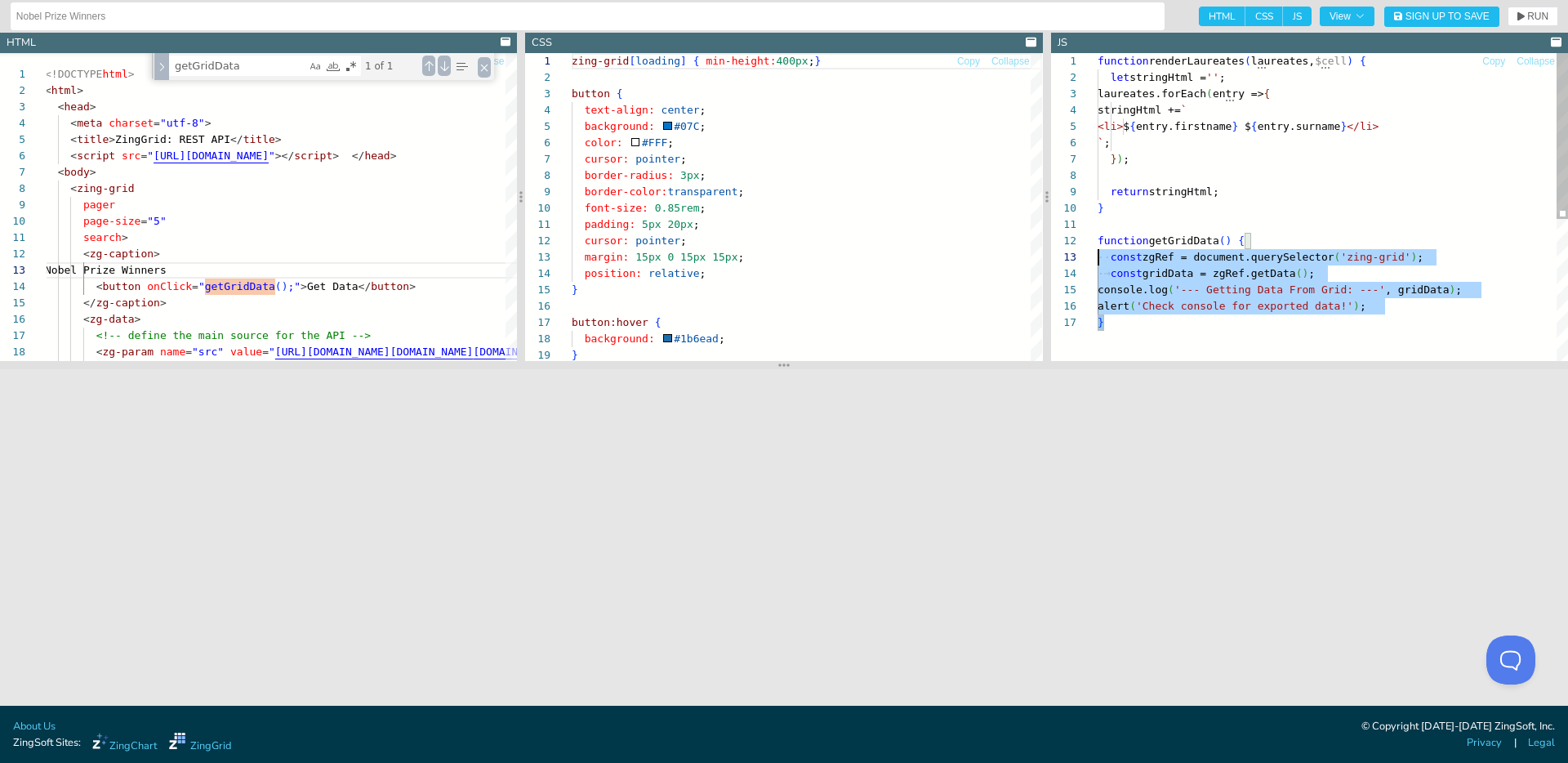
scroll to position [17, 0]
drag, startPoint x: 1111, startPoint y: 329, endPoint x: 1092, endPoint y: 244, distance: 87.1
click at [1097, 244] on div "let stringHtml = '' ; laureates.forEach ( entry => { stringHtml += ` <li> $ { e…" at bounding box center [1333, 337] width 471 height 569
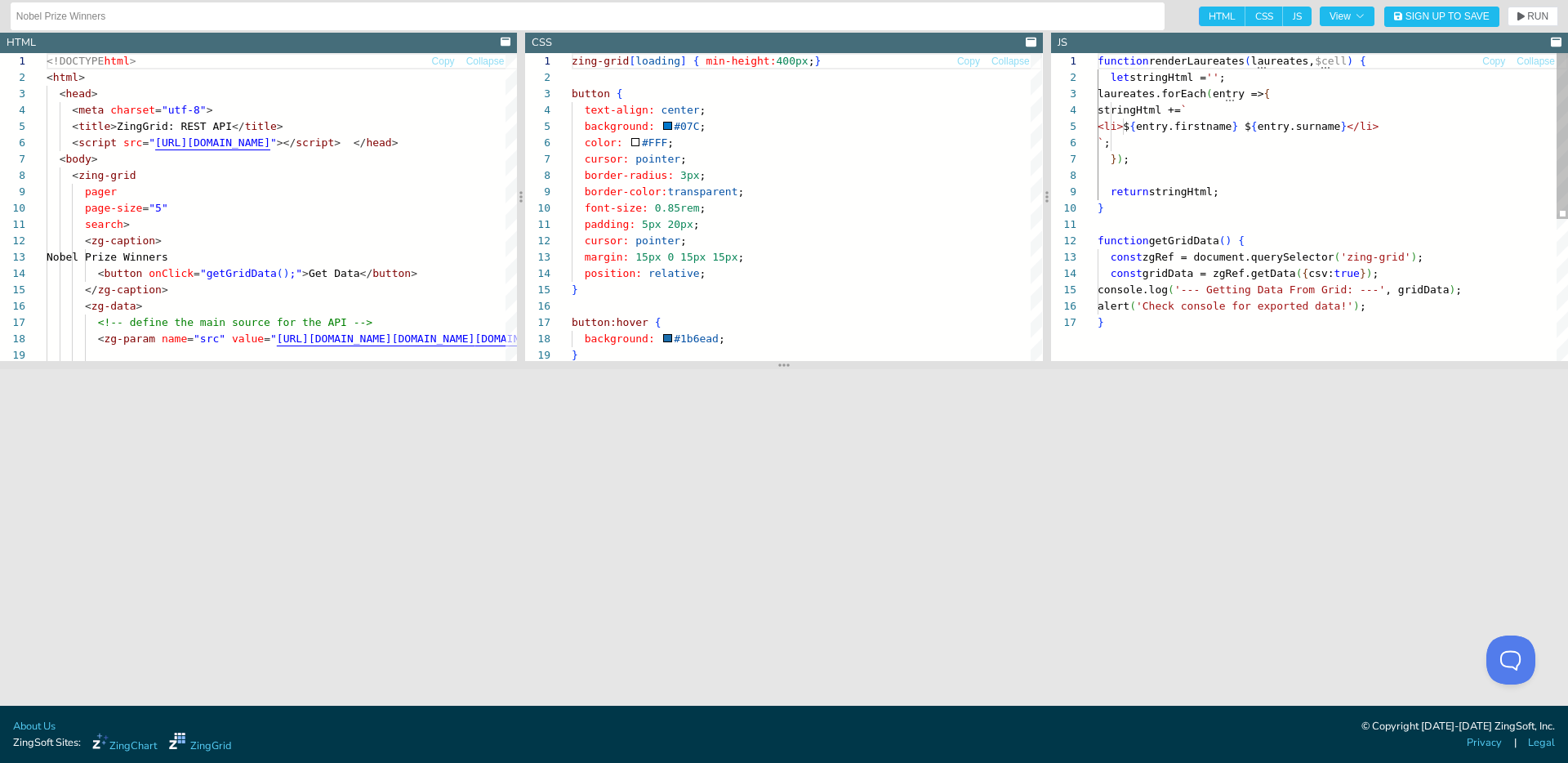
type textarea "function getGridData() { const zgRef = document.querySelector('zing-grid'); con…"
drag, startPoint x: 1214, startPoint y: 277, endPoint x: 1478, endPoint y: 285, distance: 264.1
click at [1472, 285] on div "stringHtml += ` <li> $ { entry.firstname } $ { entry.surname } </li> ` ; } ) ; …" at bounding box center [1333, 337] width 471 height 569
click at [1478, 285] on div "stringHtml += ` <li> $ { entry.firstname } $ { entry.surname } </li> ` ; } ) ; …" at bounding box center [1333, 337] width 471 height 569
click at [1390, 269] on div "stringHtml += ` <li> $ { entry.firstname } $ { entry.surname } </li> ` ; } ) ; …" at bounding box center [1333, 337] width 471 height 569
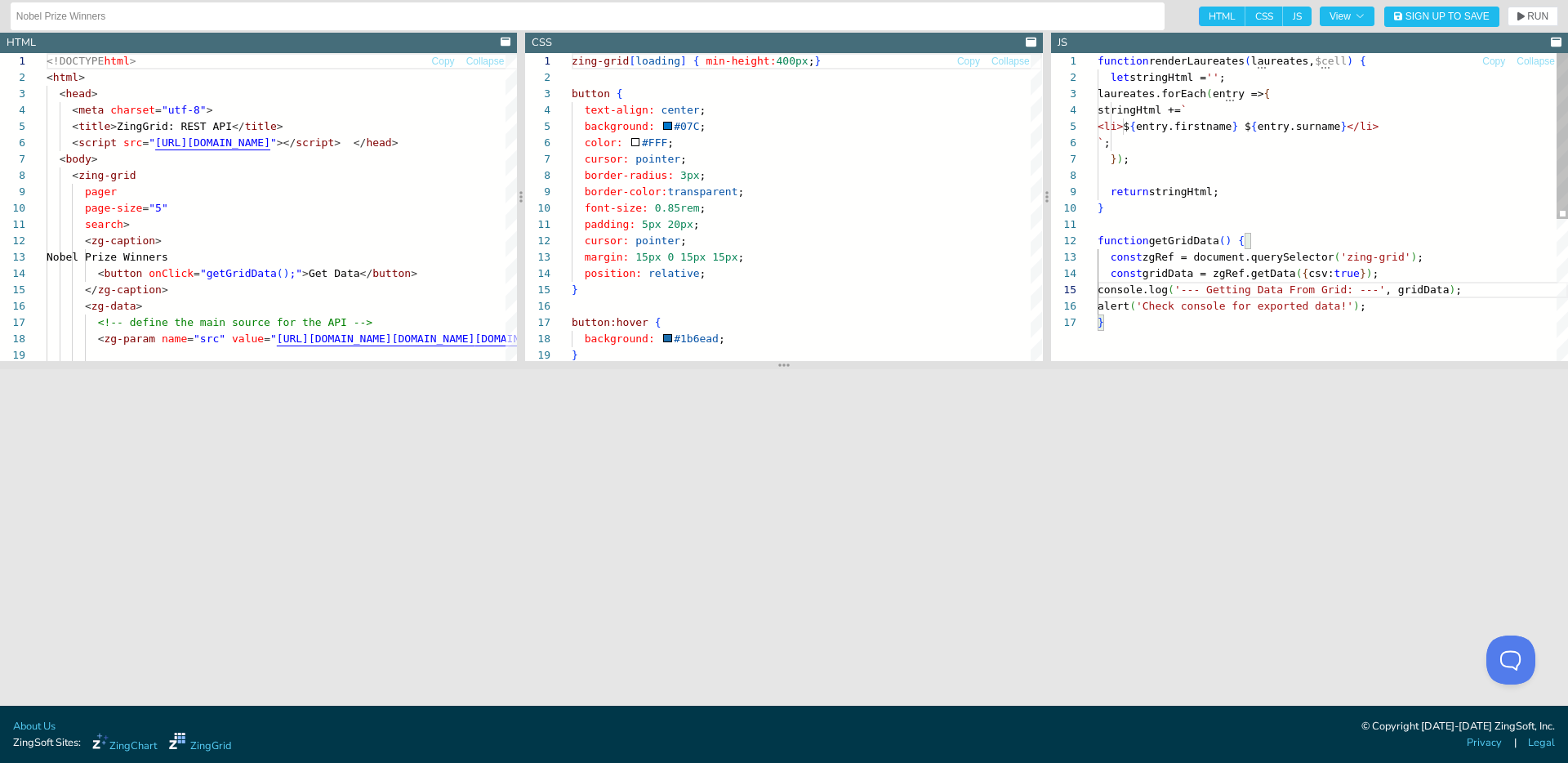
scroll to position [49, 287]
